Goal: Book appointment/travel/reservation

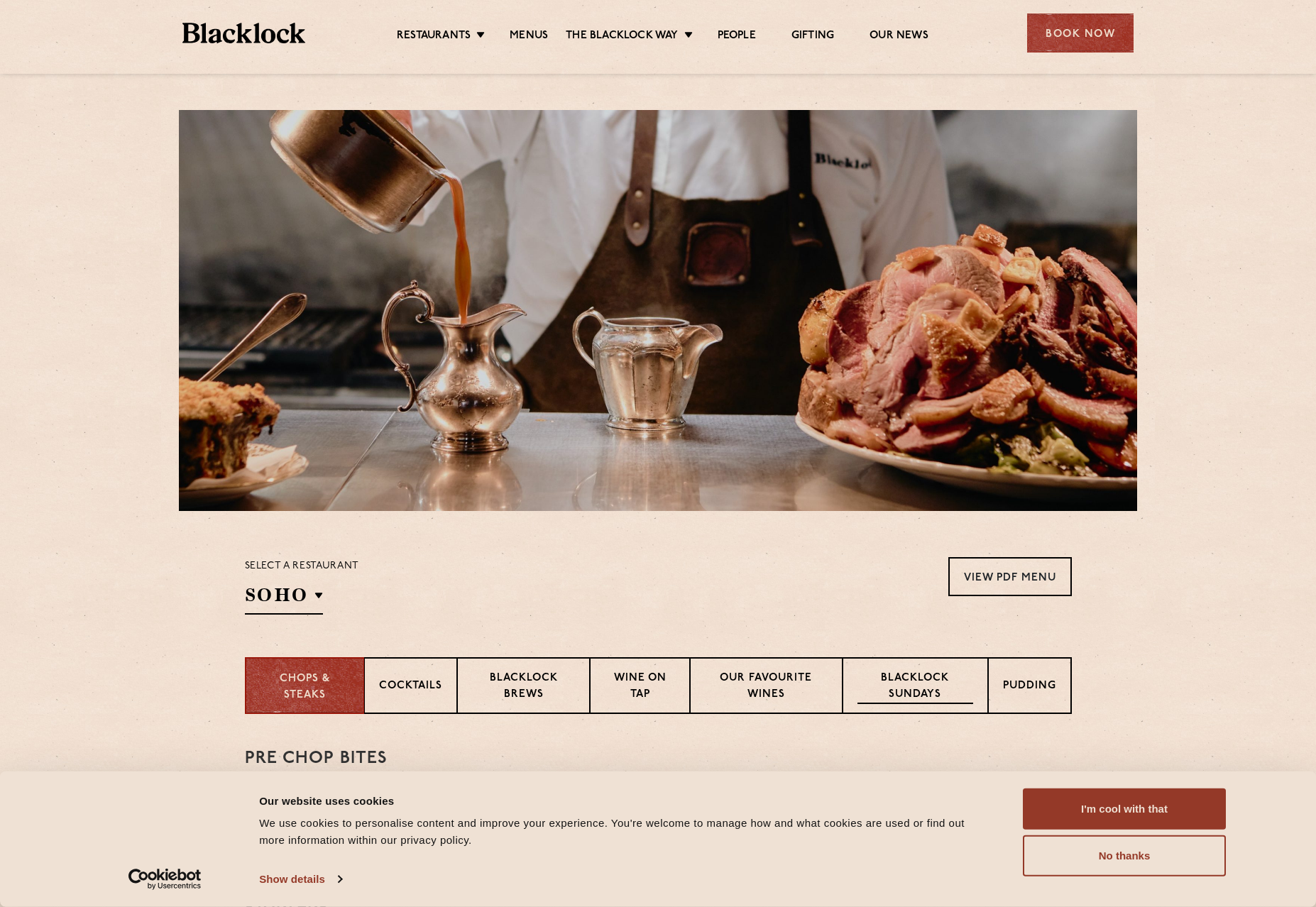
click at [926, 692] on p "Blacklock Sundays" at bounding box center [915, 687] width 115 height 33
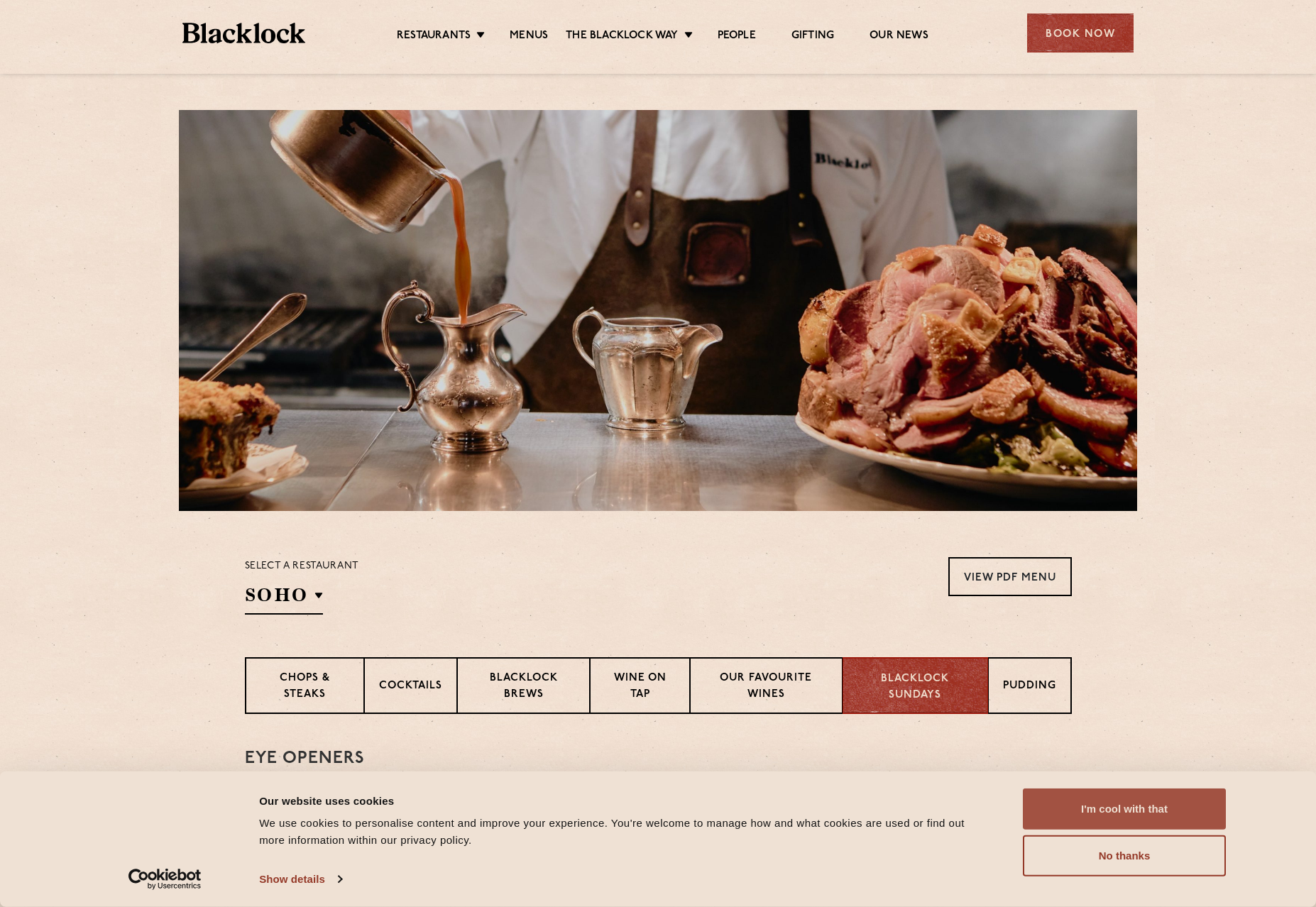
click at [1065, 800] on button "I'm cool with that" at bounding box center [1124, 809] width 203 height 41
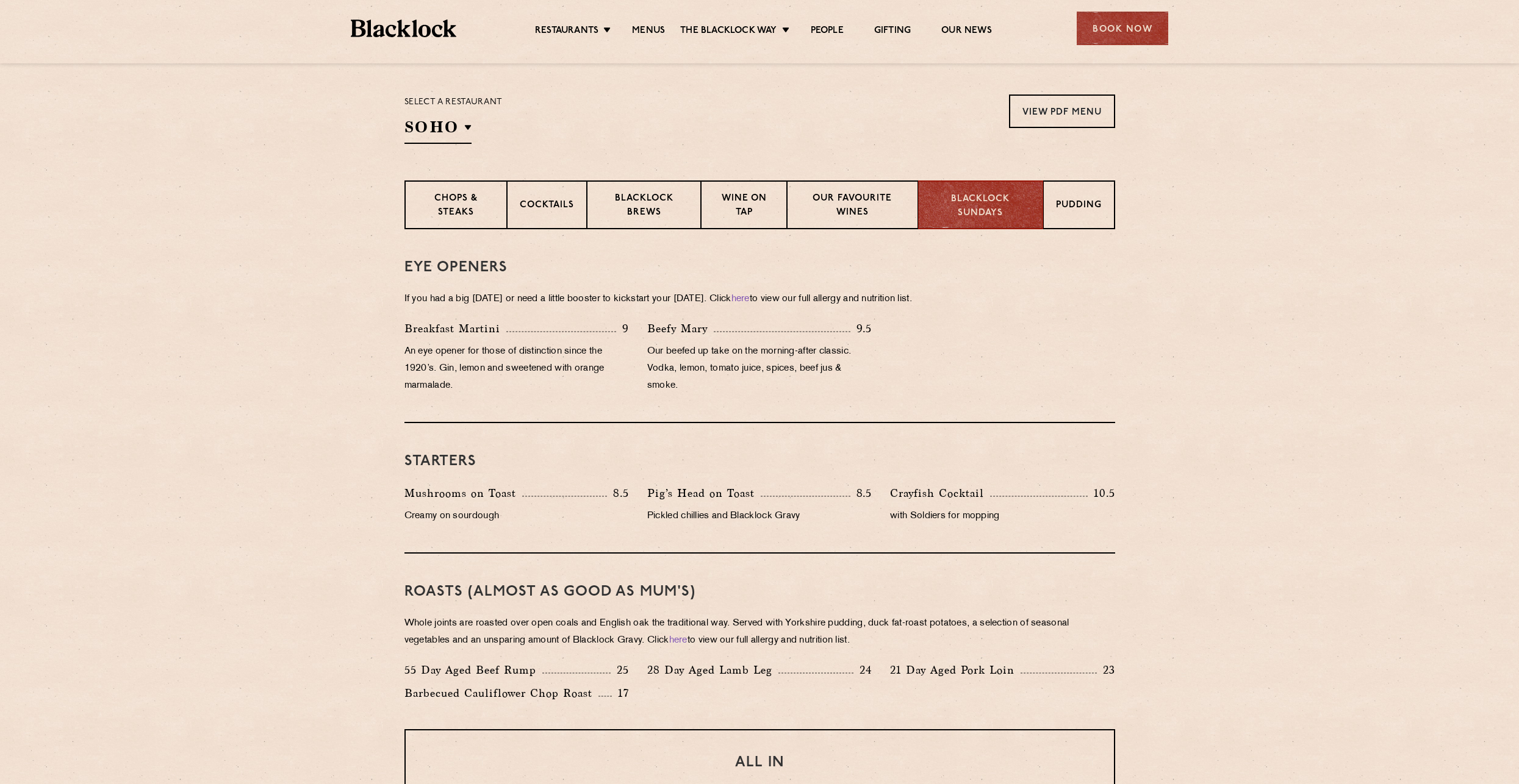
scroll to position [201, 0]
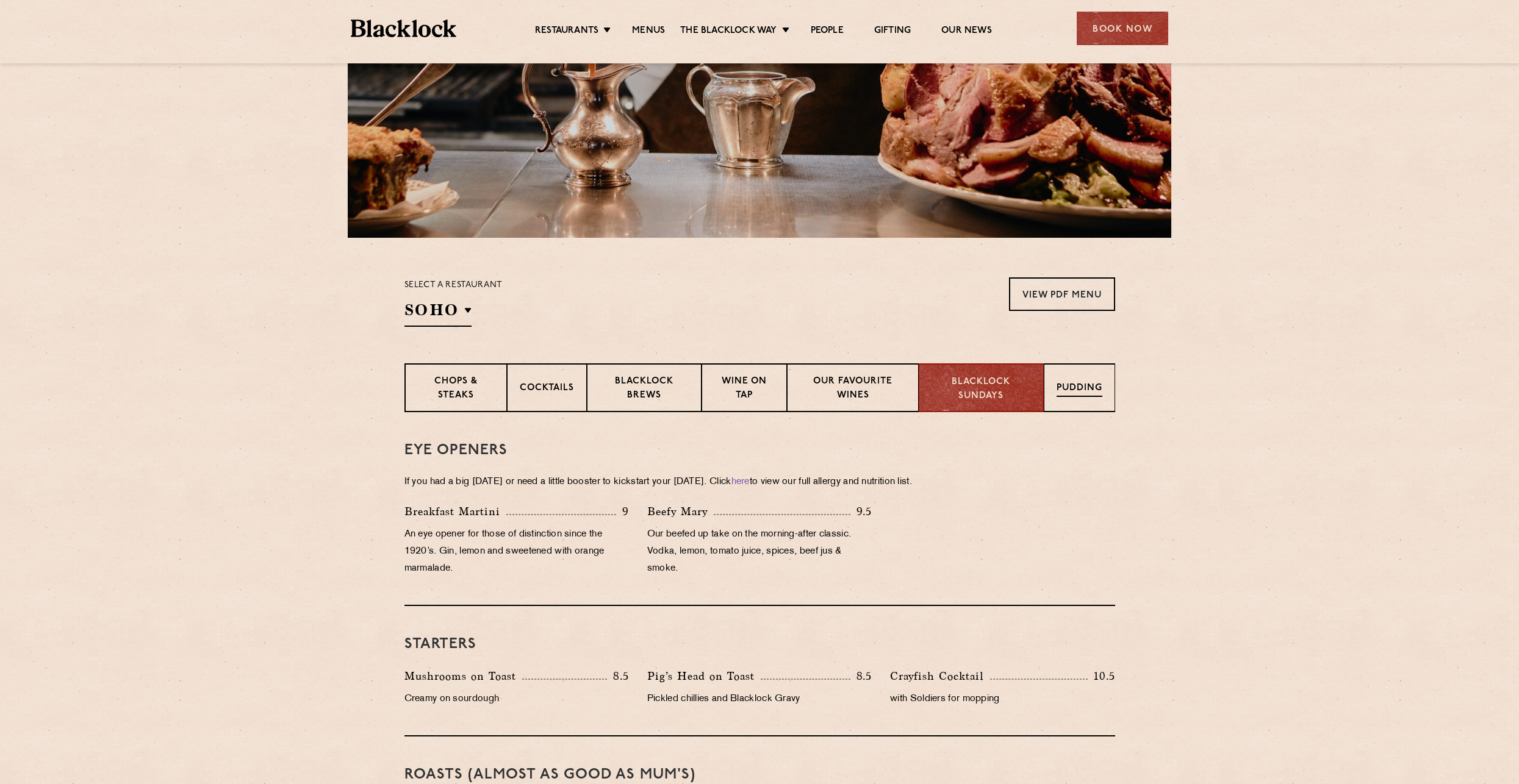
click at [1079, 377] on div "Pudding" at bounding box center [1079, 387] width 71 height 49
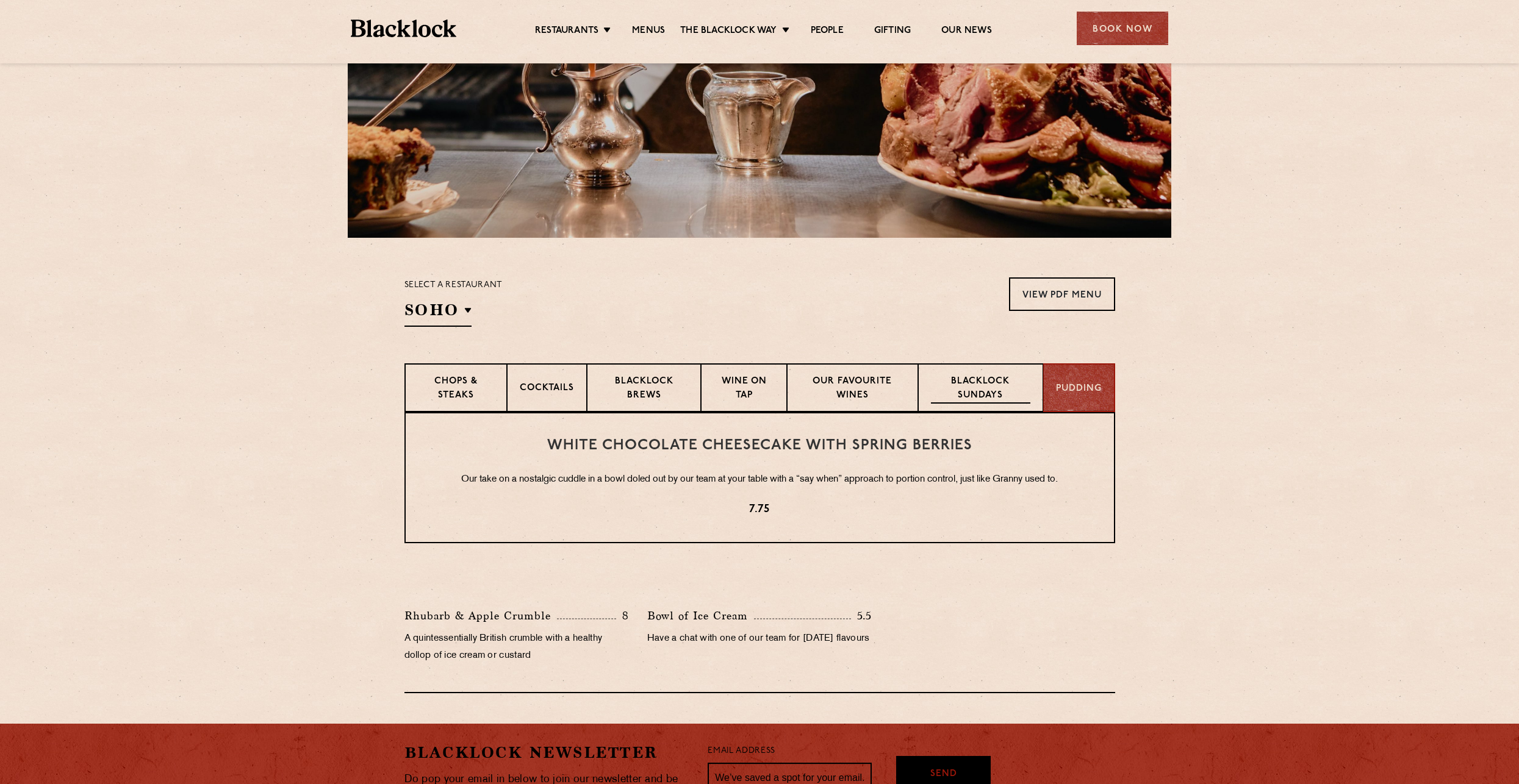
click at [993, 383] on p "Blacklock Sundays" at bounding box center [981, 389] width 99 height 29
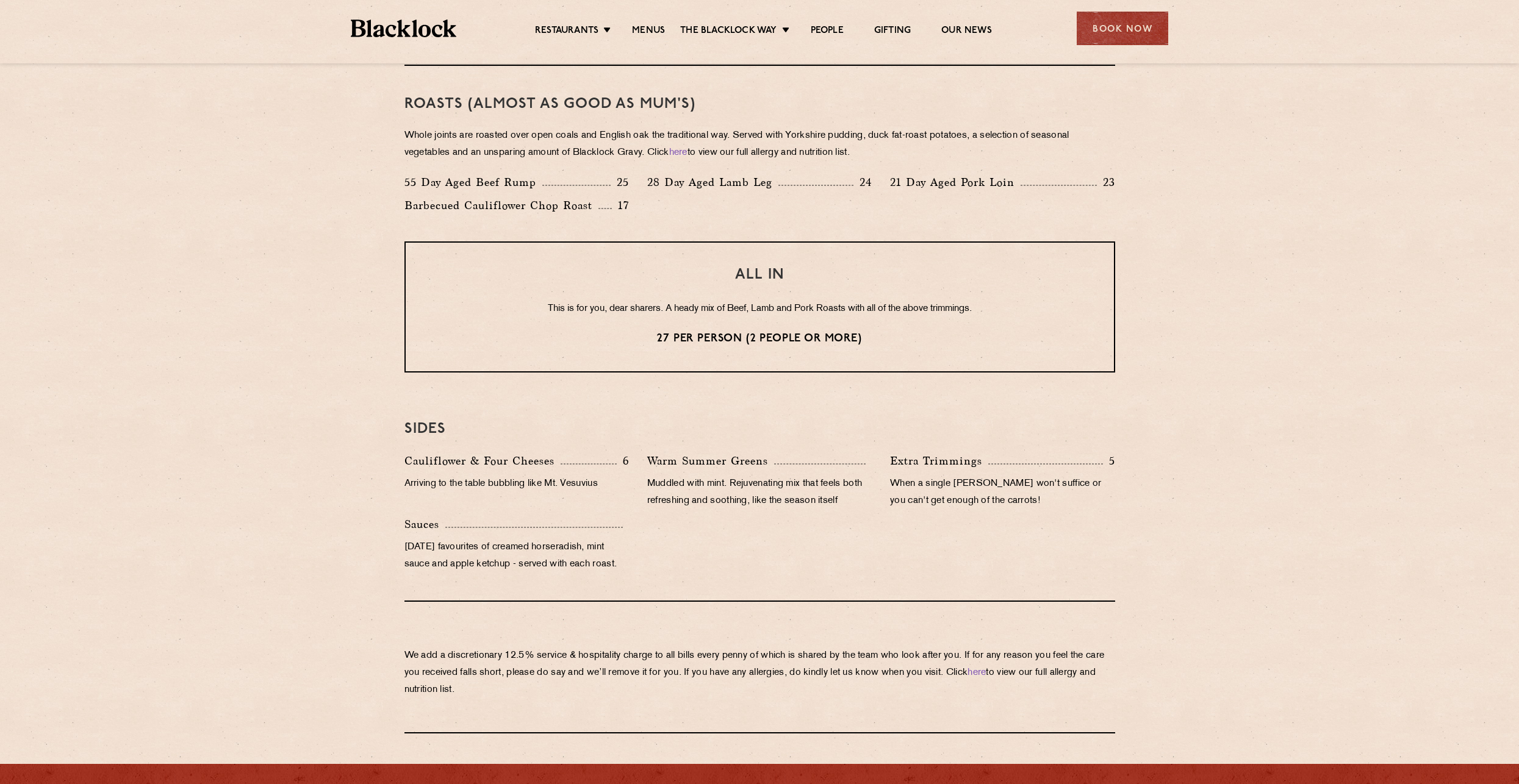
scroll to position [628, 0]
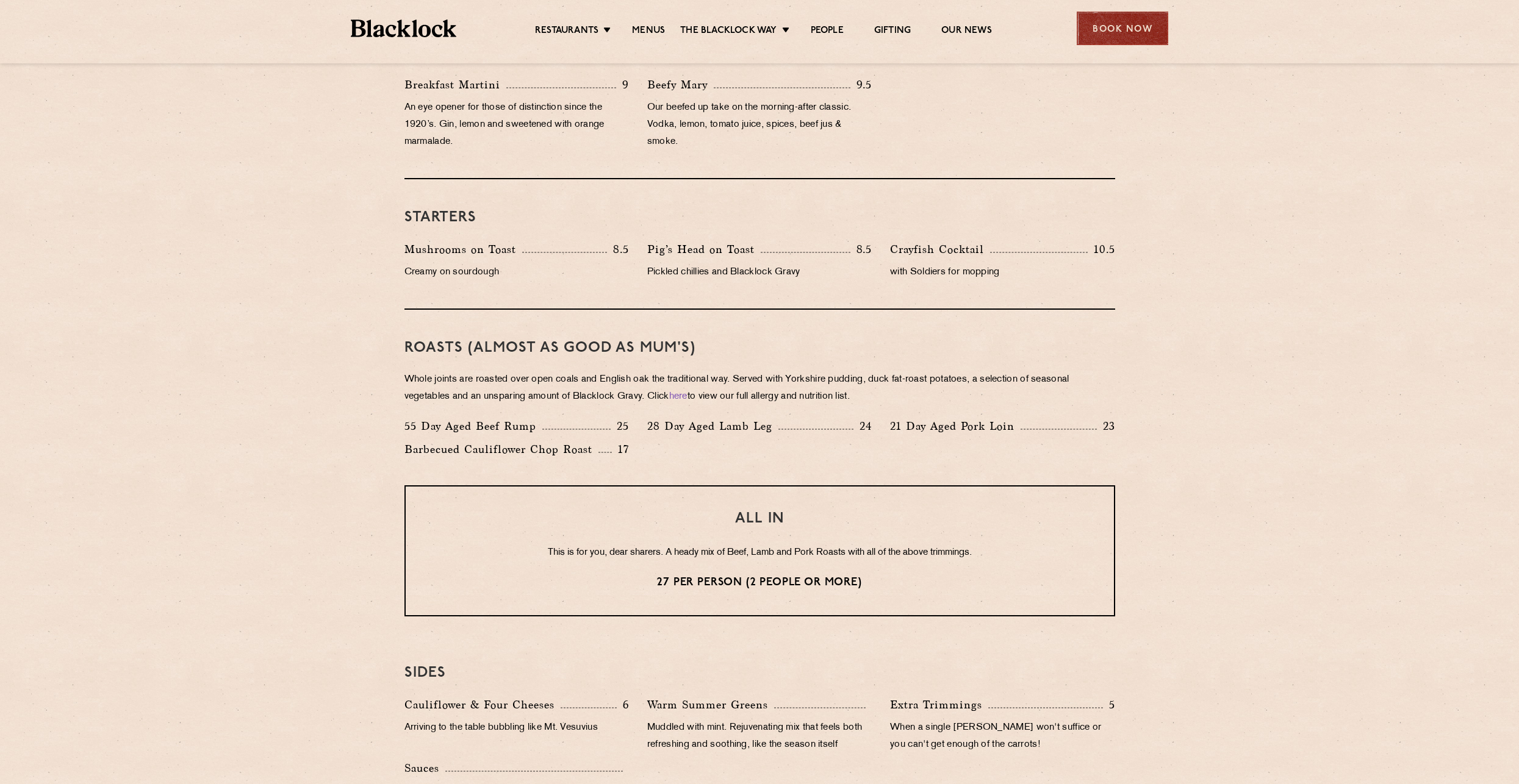
click at [1110, 42] on div "Book Now" at bounding box center [1123, 28] width 92 height 33
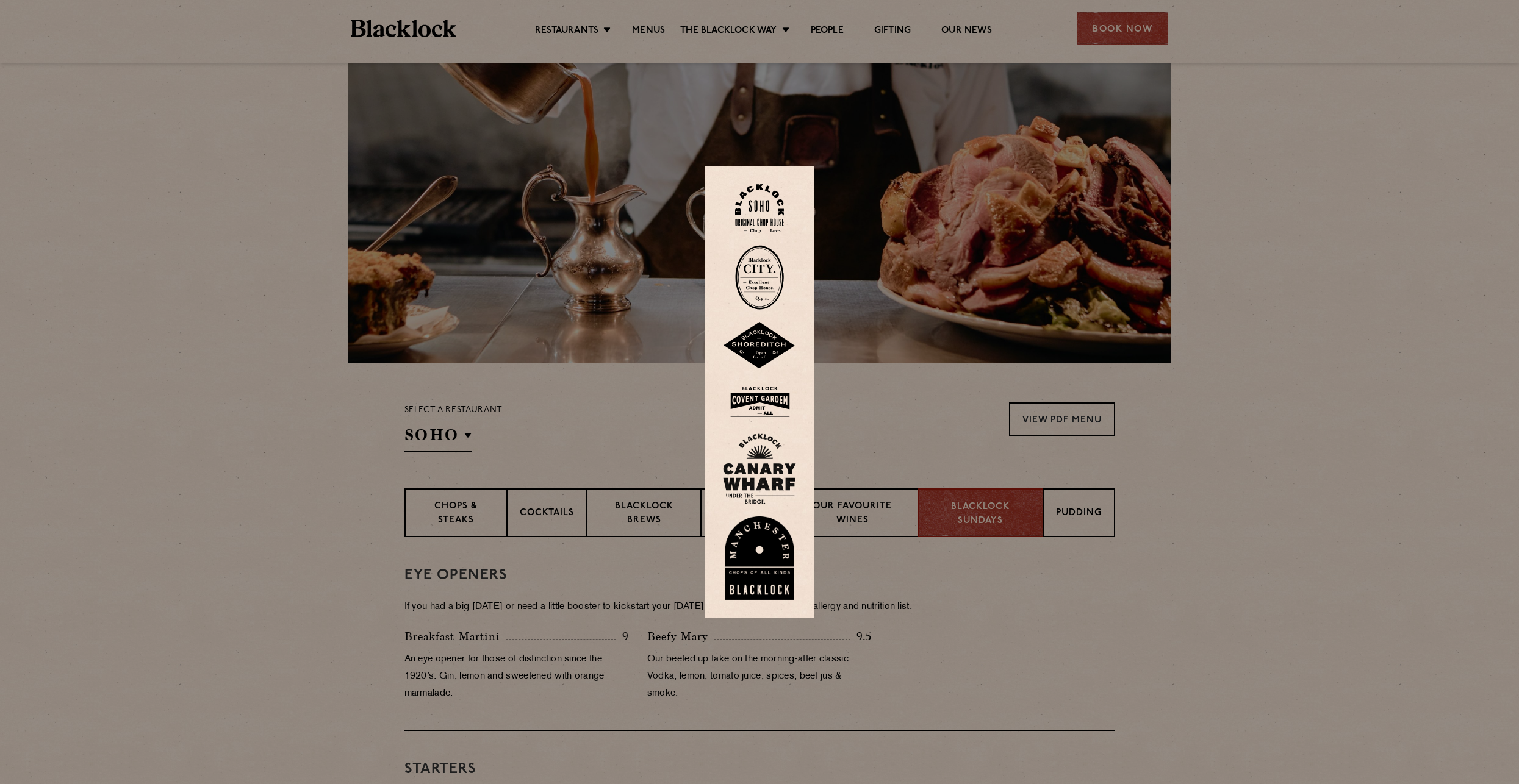
scroll to position [140, 0]
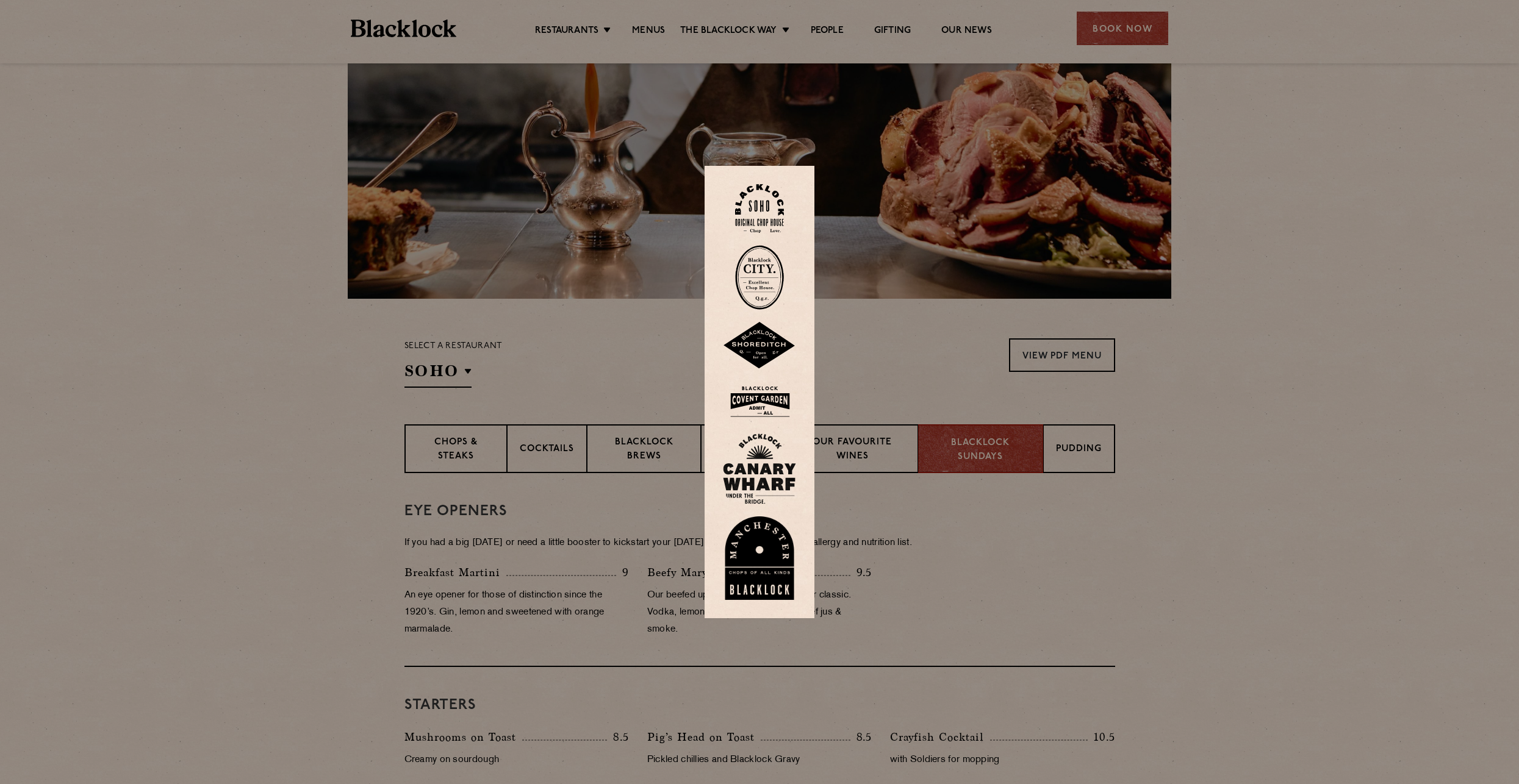
click at [784, 388] on img at bounding box center [760, 402] width 73 height 40
